Goal: Navigation & Orientation: Understand site structure

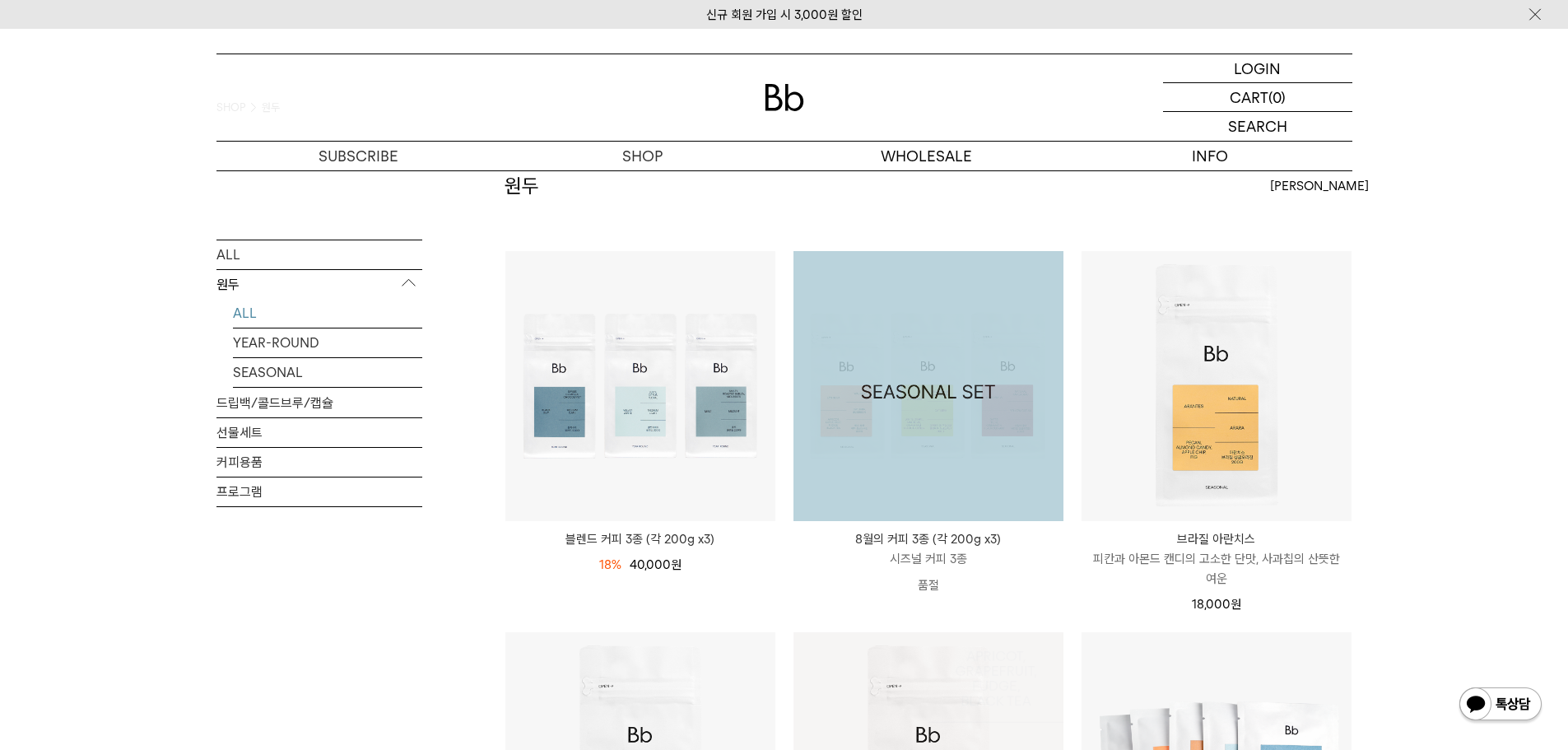
scroll to position [412, 0]
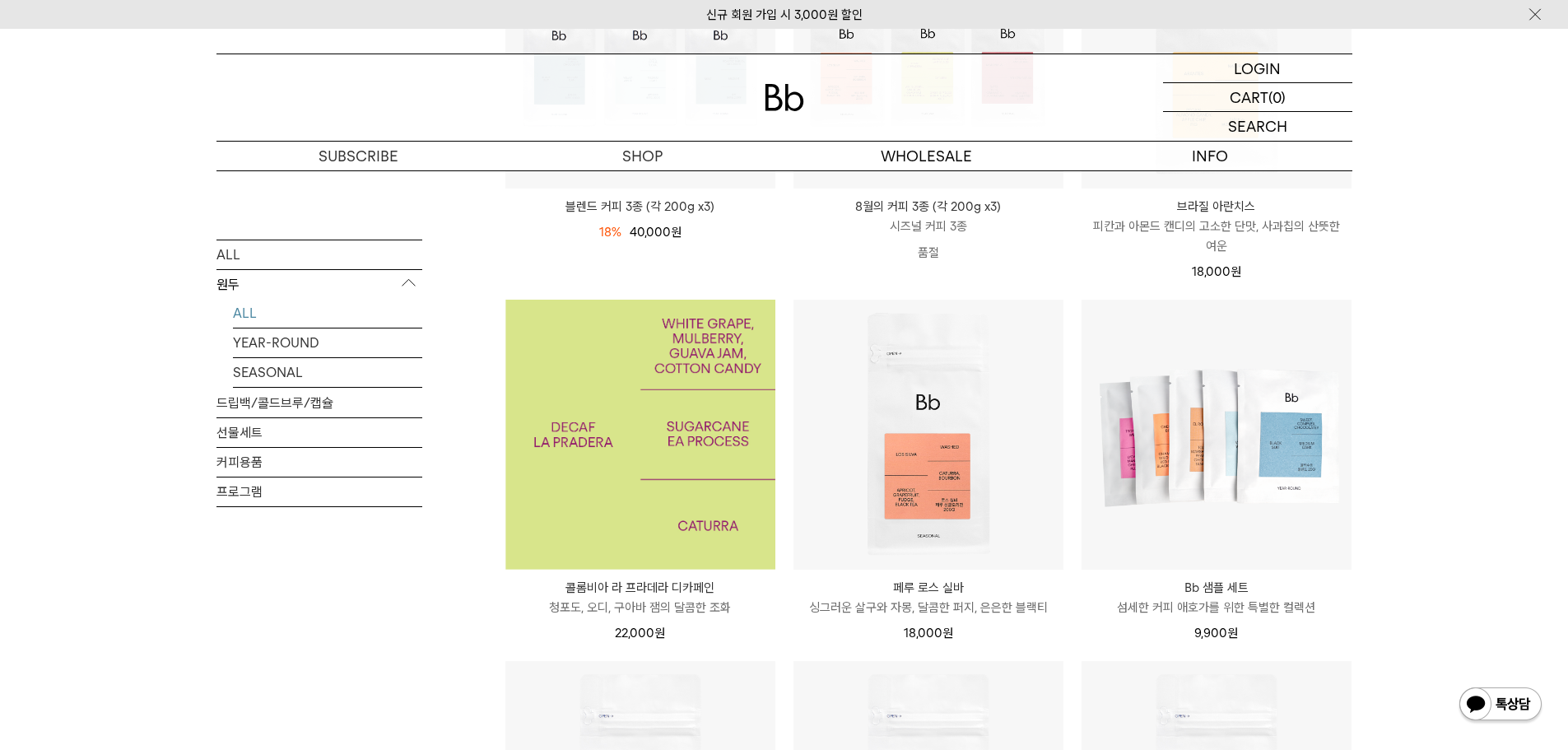
click at [648, 423] on img at bounding box center [640, 434] width 270 height 270
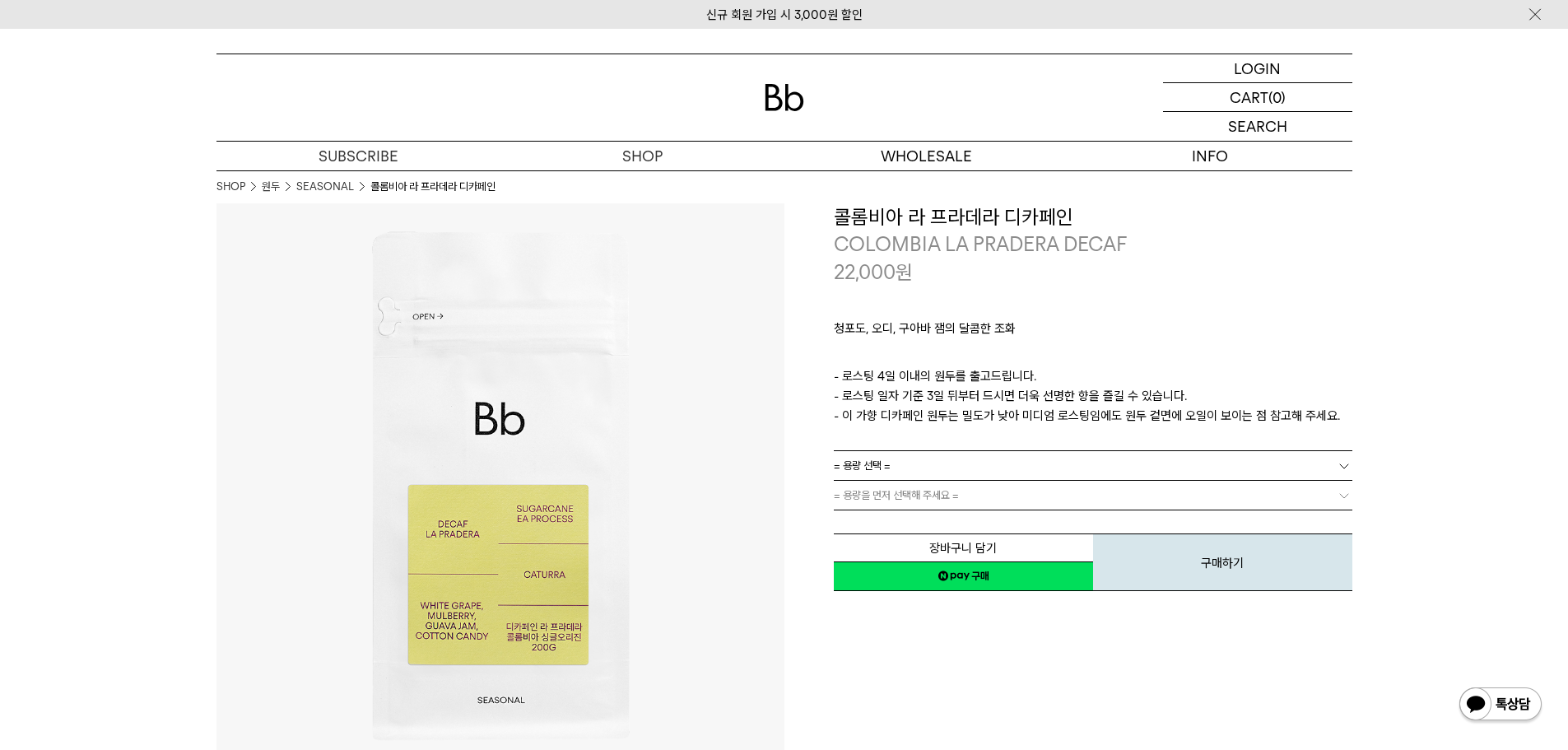
click at [780, 98] on img at bounding box center [784, 98] width 39 height 27
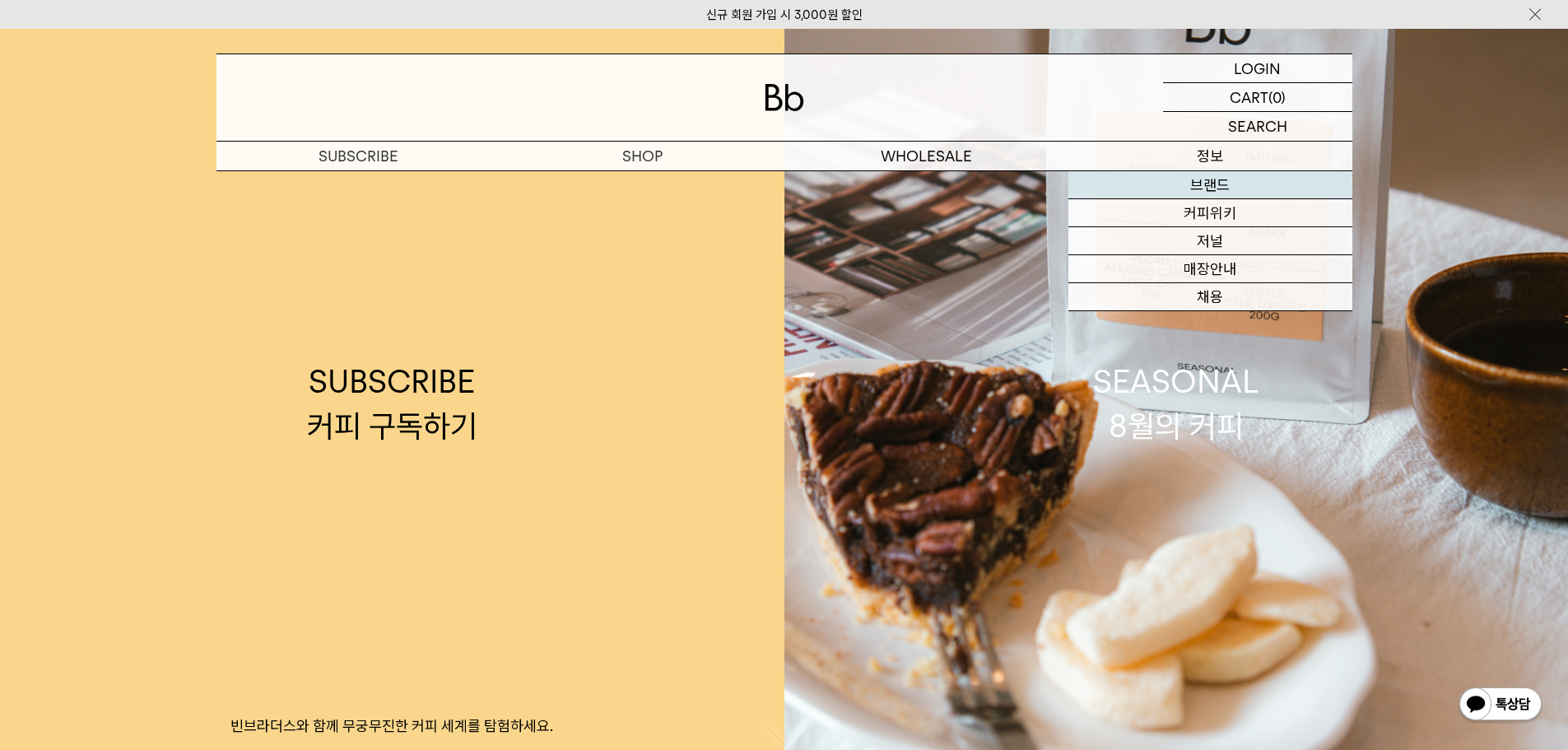
click at [1209, 187] on link "브랜드" at bounding box center [1211, 185] width 284 height 28
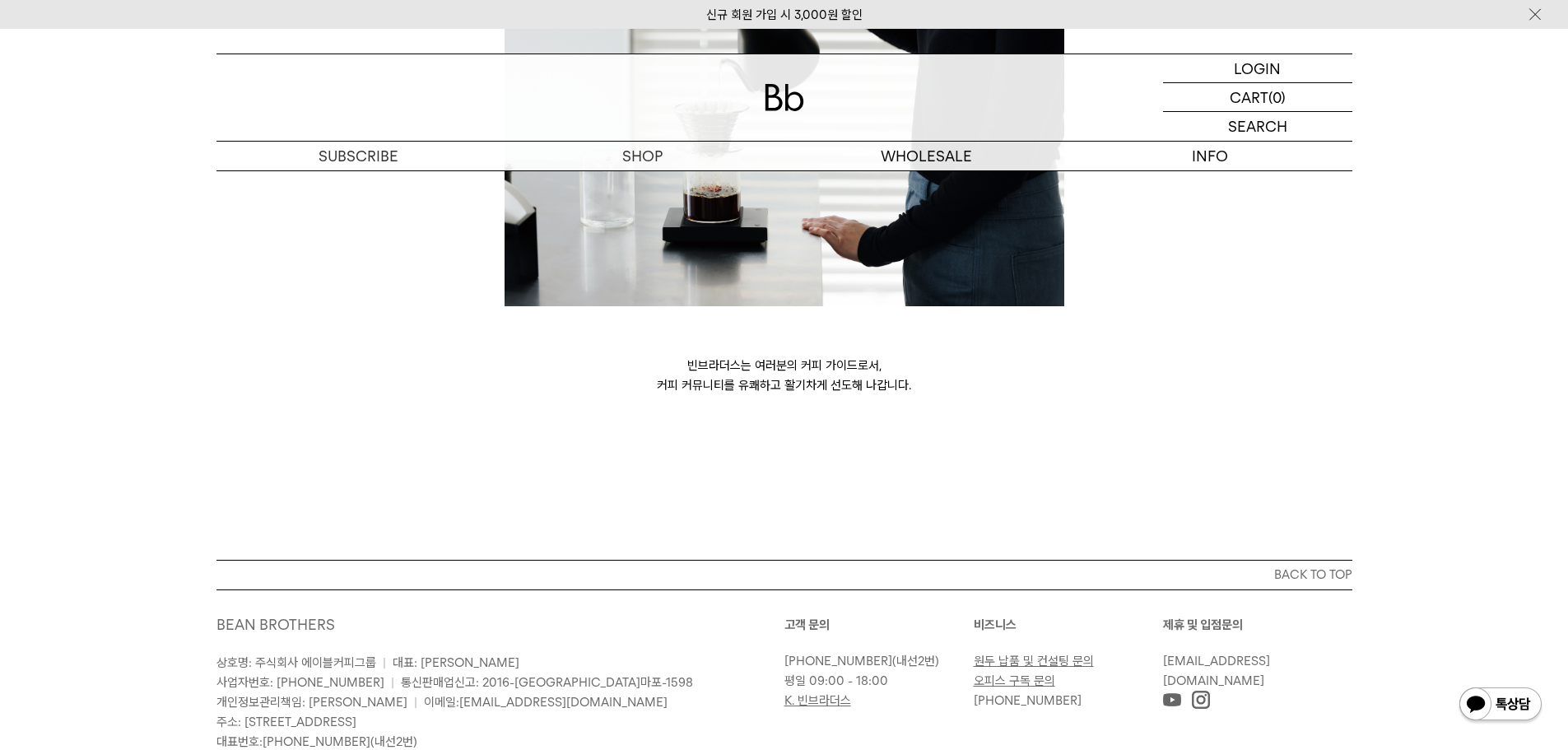
scroll to position [4443, 0]
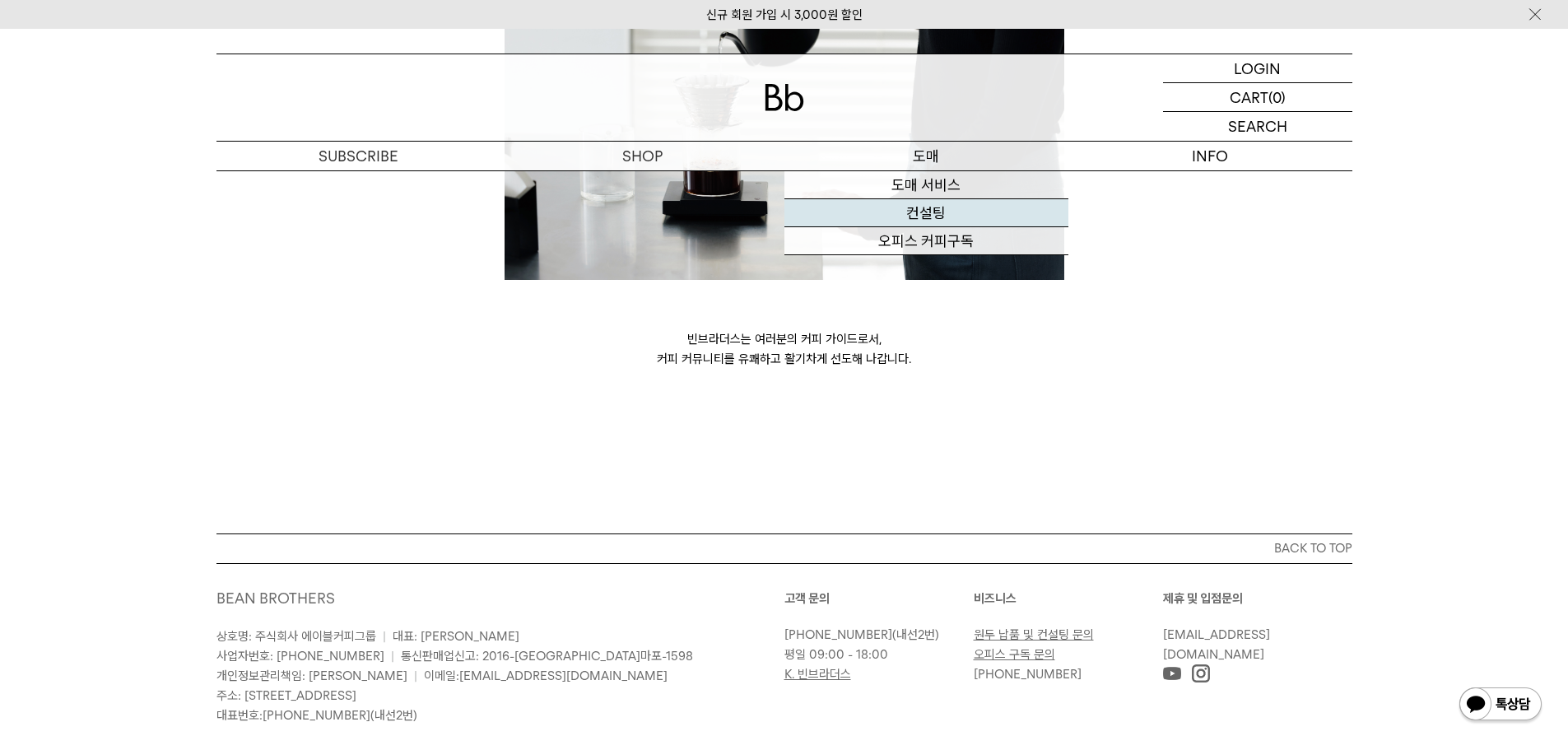
click at [932, 209] on link "컨설팅" at bounding box center [927, 213] width 284 height 28
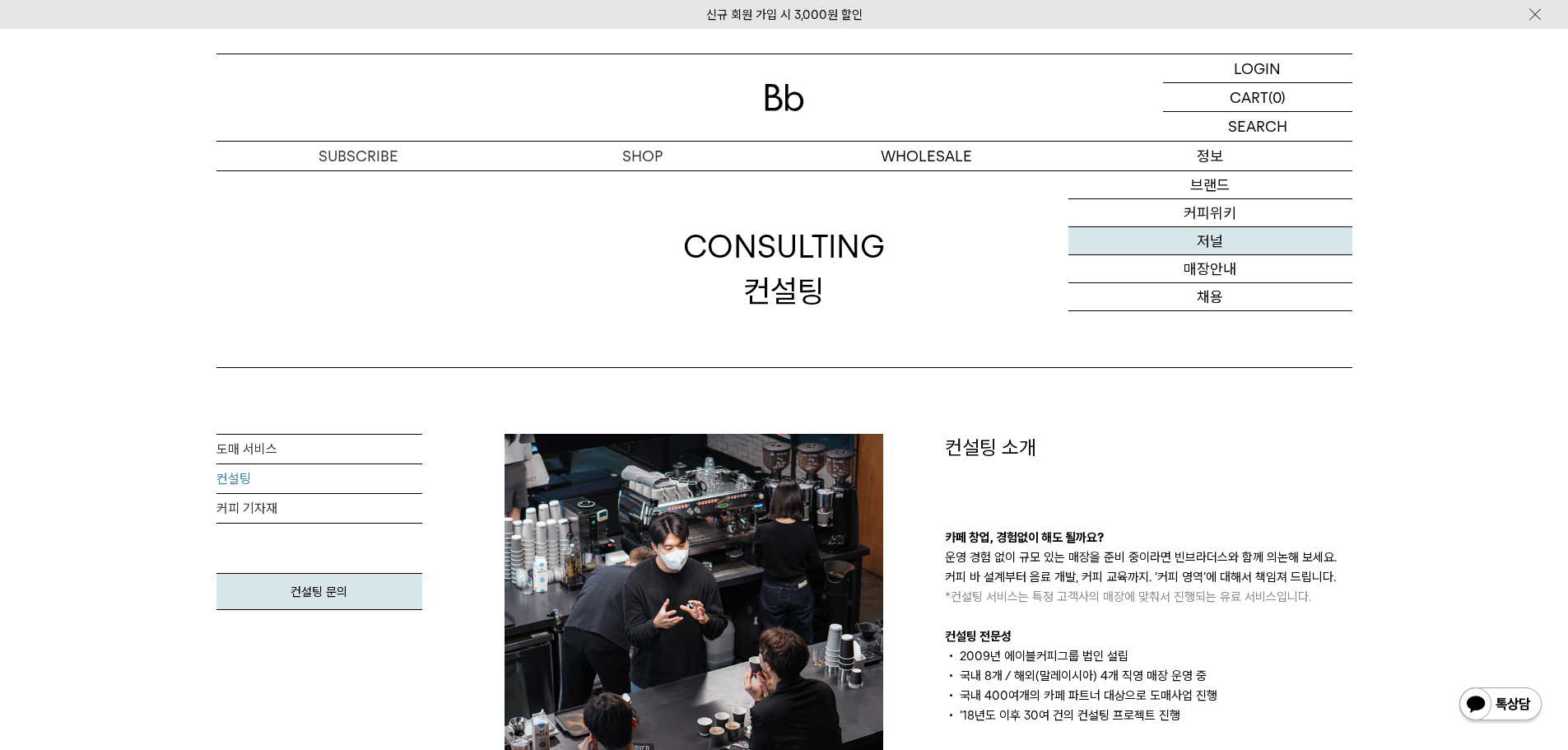
click at [1208, 247] on link "저널" at bounding box center [1211, 241] width 284 height 28
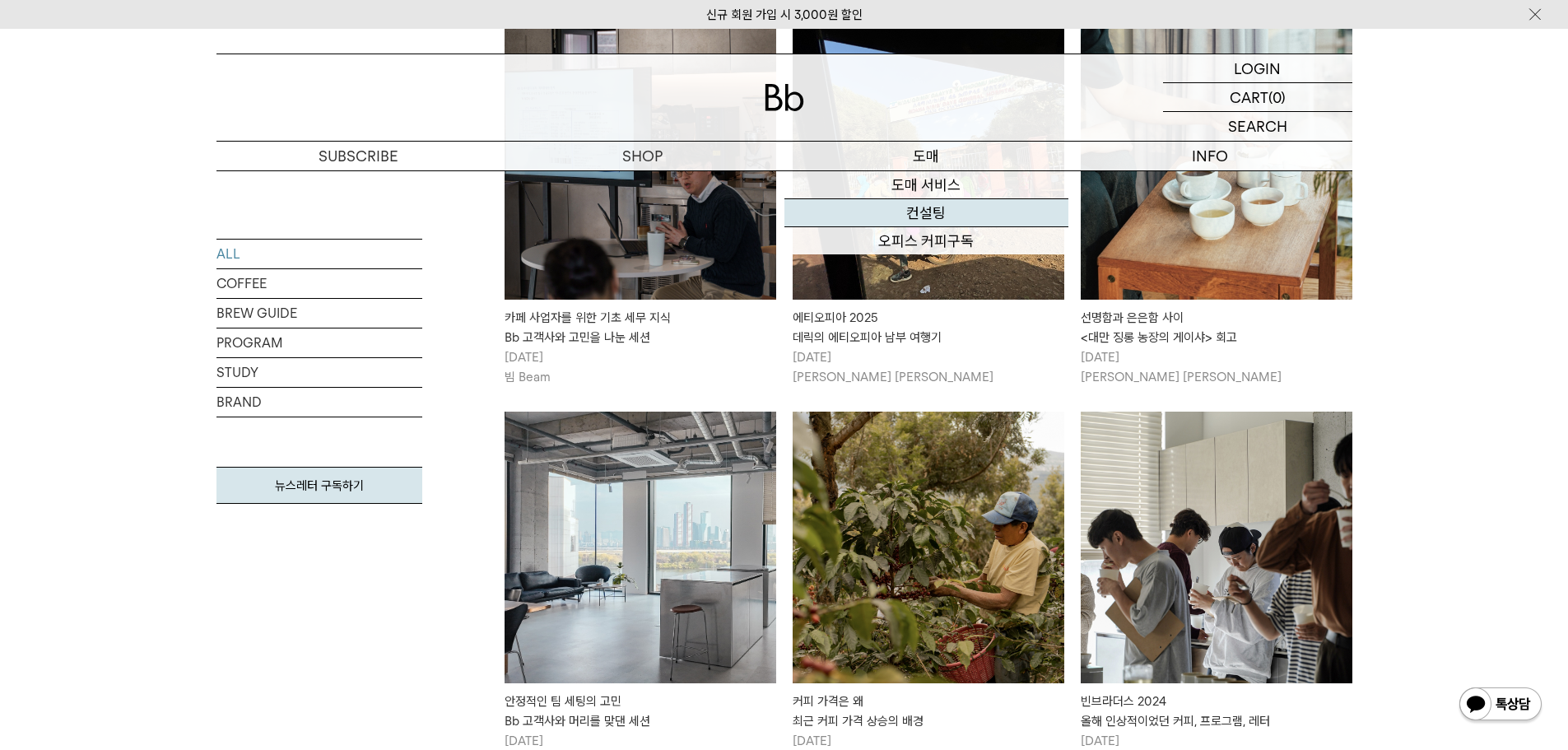
scroll to position [1235, 0]
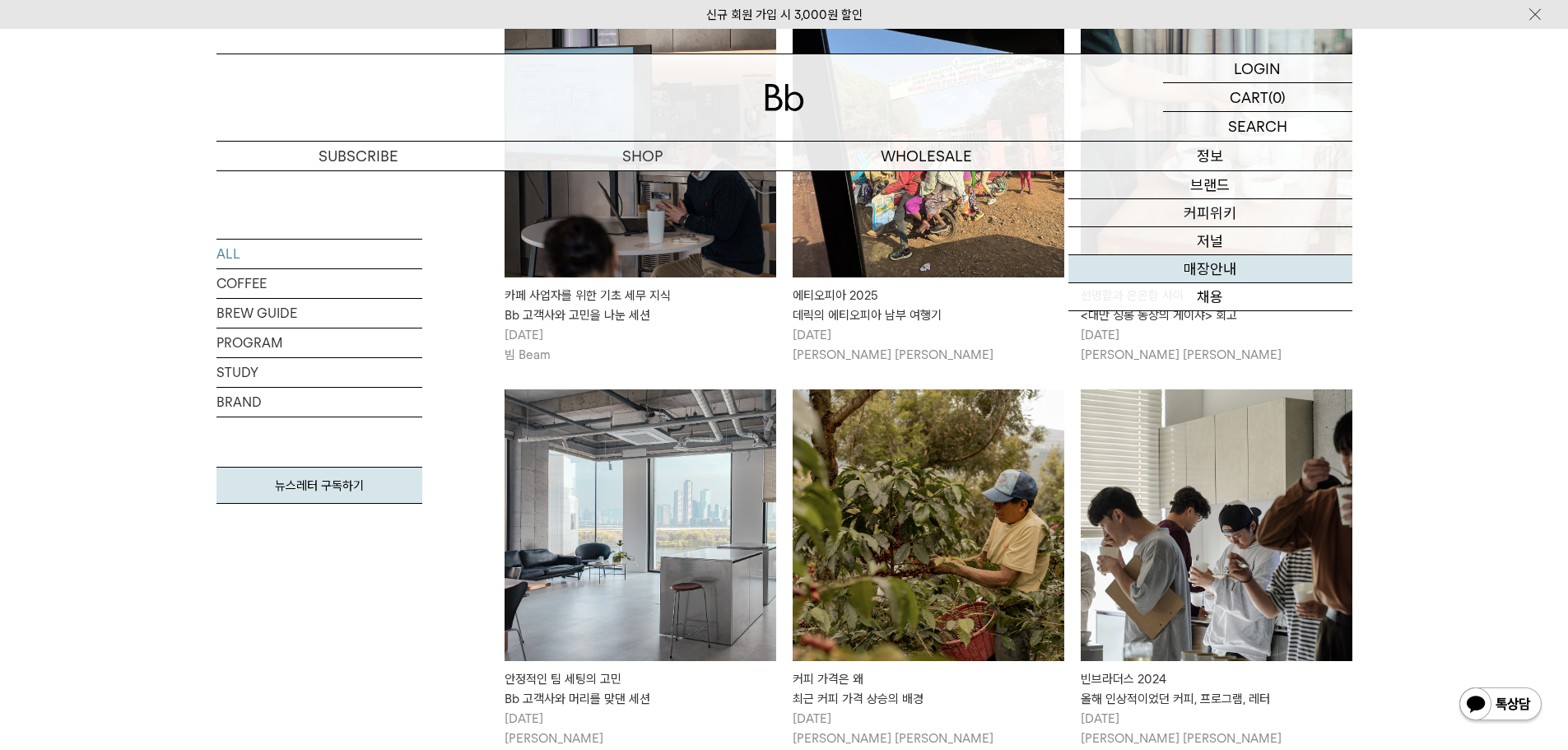
click at [1200, 266] on link "매장안내" at bounding box center [1211, 269] width 284 height 28
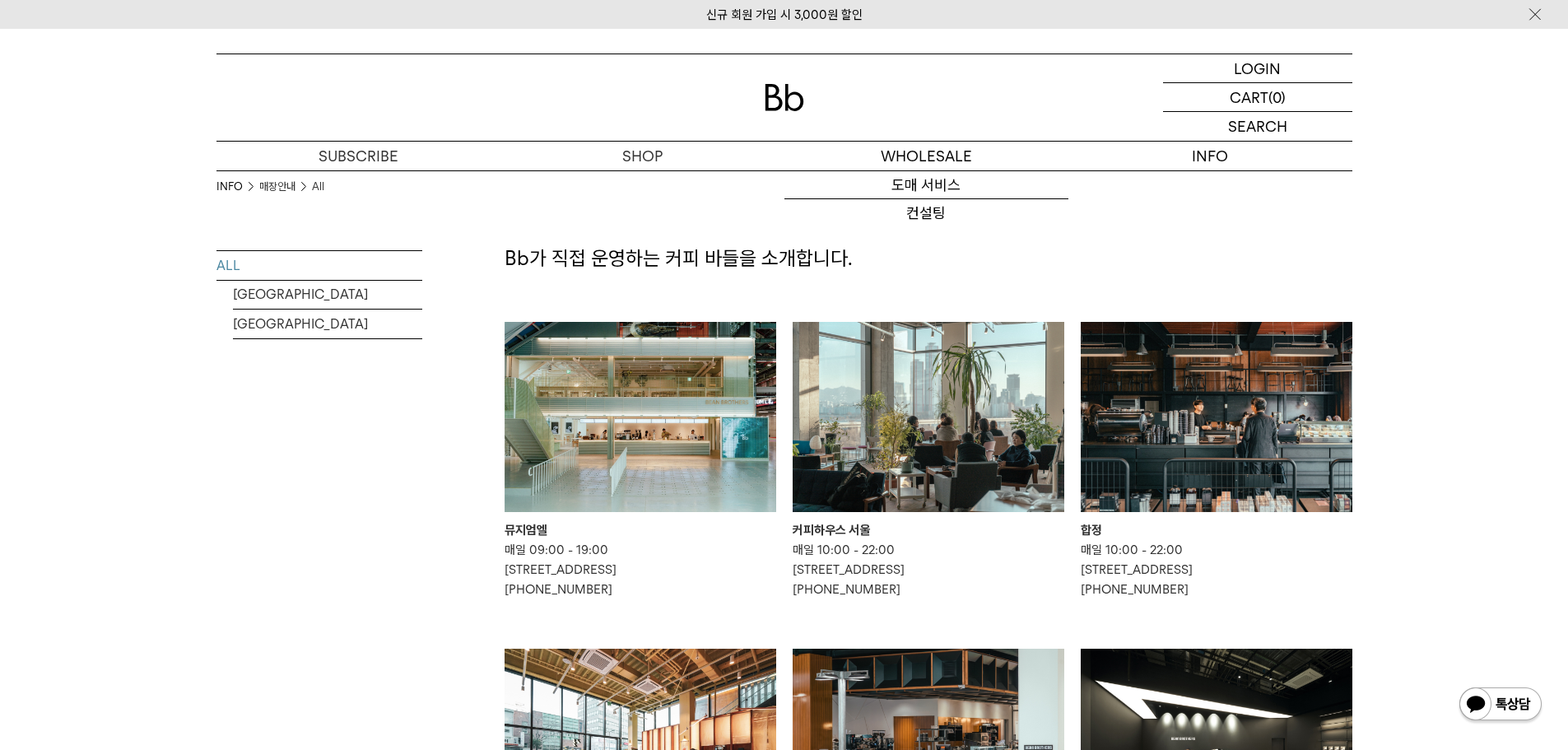
click at [784, 95] on img at bounding box center [784, 98] width 39 height 27
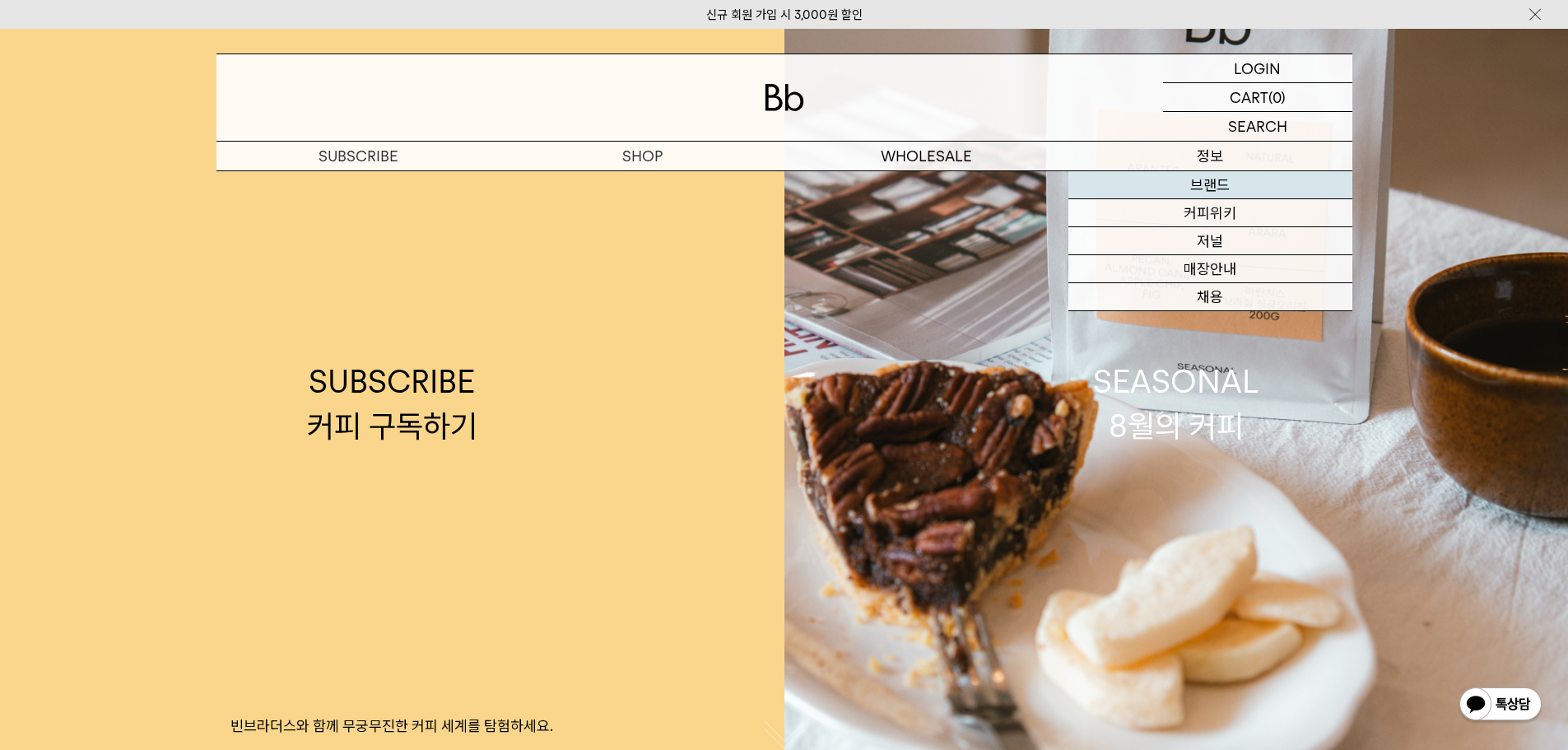
click at [1221, 187] on link "브랜드" at bounding box center [1211, 185] width 284 height 28
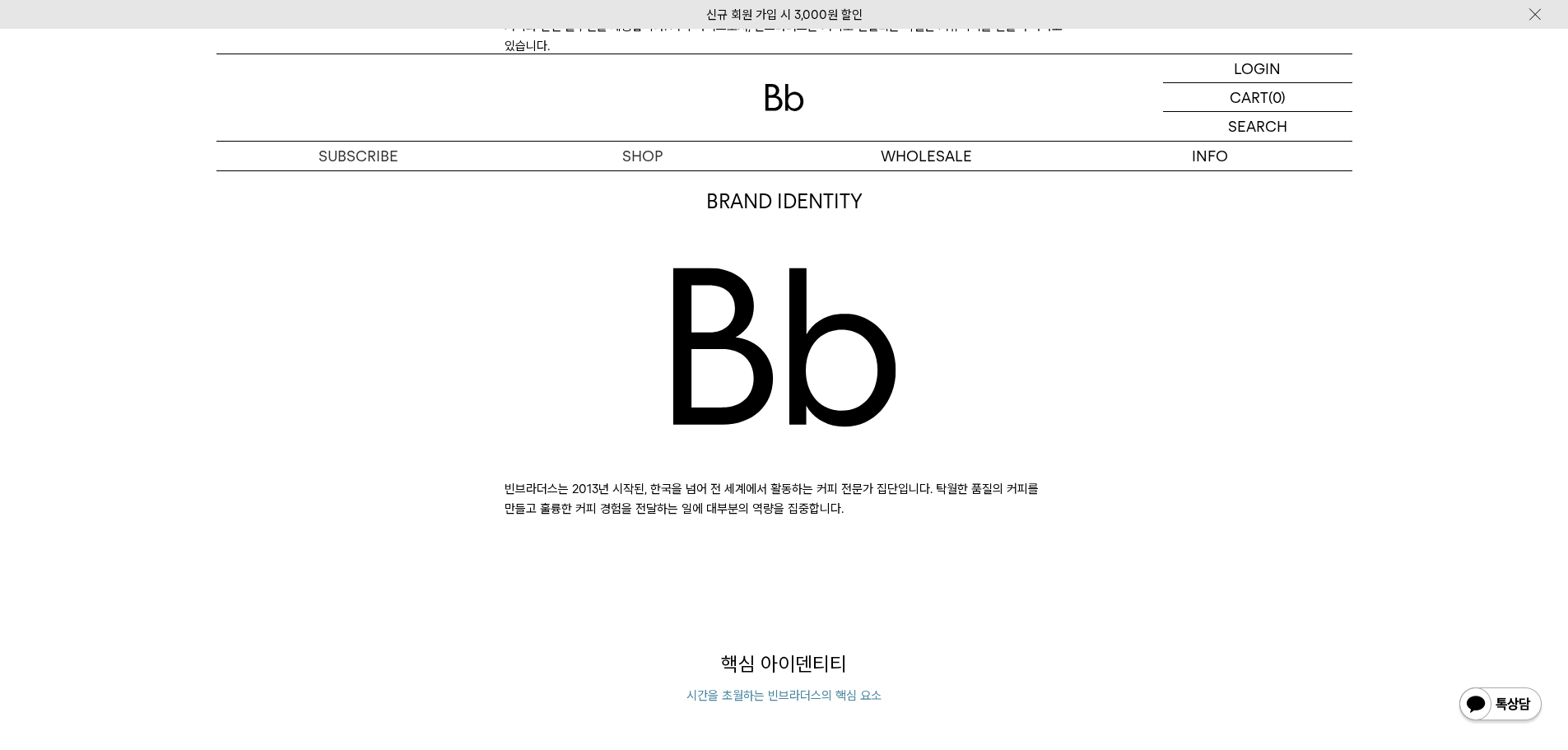
scroll to position [576, 0]
